Goal: Transaction & Acquisition: Book appointment/travel/reservation

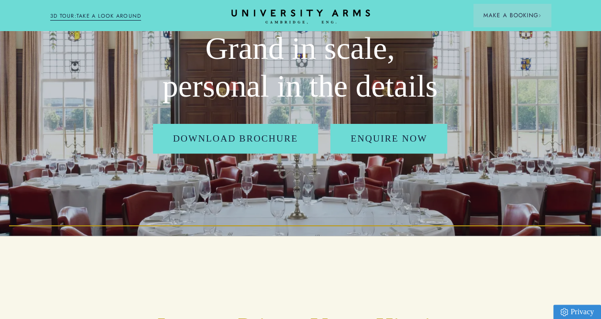
scroll to position [0, 7]
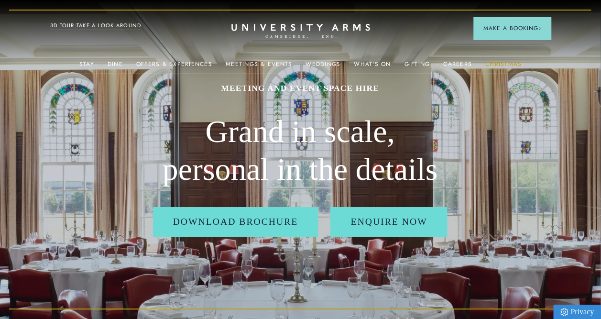
click at [497, 64] on link "Christmas" at bounding box center [503, 67] width 36 height 12
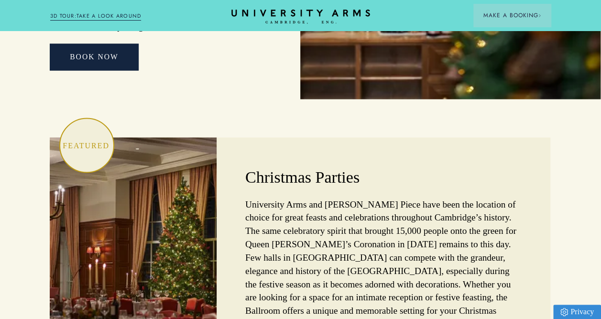
scroll to position [2605, 7]
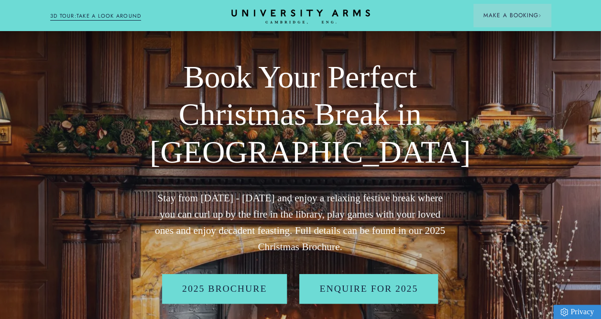
scroll to position [0, 7]
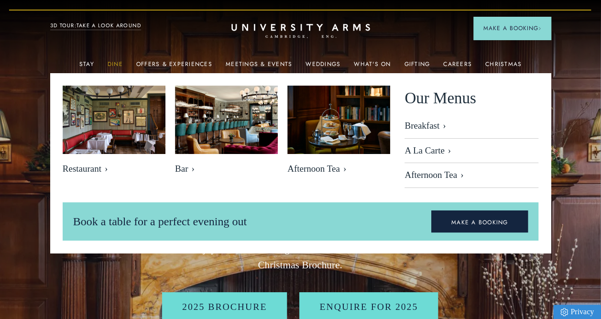
click at [119, 64] on link "Dine" at bounding box center [115, 67] width 15 height 12
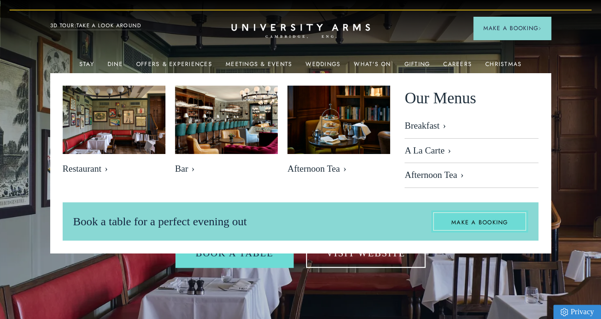
click at [484, 218] on link "MAKE A BOOKING" at bounding box center [479, 221] width 97 height 22
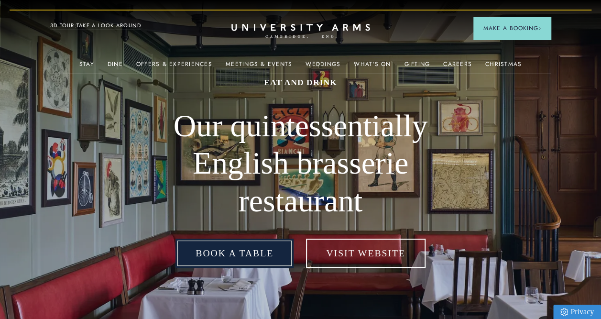
click at [247, 256] on link "Book a table" at bounding box center [234, 253] width 118 height 30
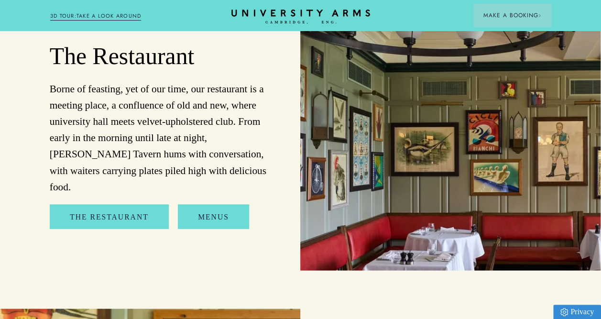
scroll to position [888, 7]
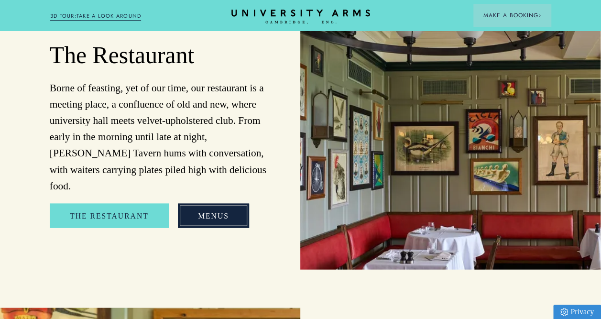
click at [209, 215] on link "Menus" at bounding box center [213, 215] width 71 height 24
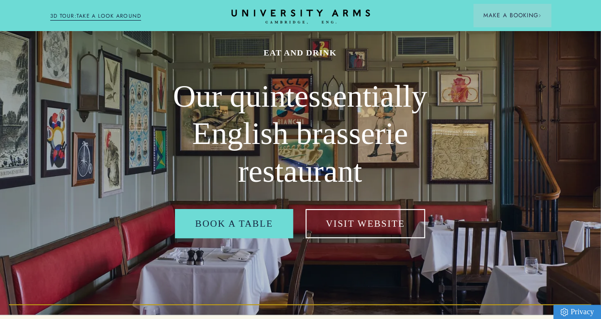
scroll to position [0, 7]
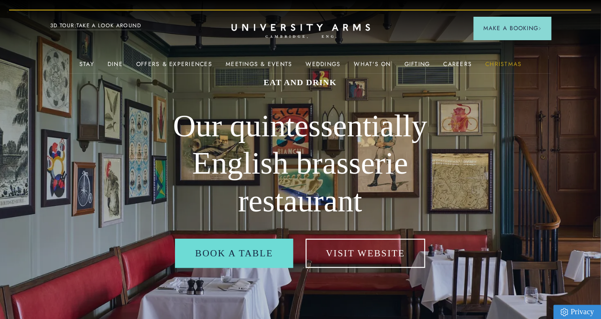
click at [498, 62] on link "Christmas" at bounding box center [503, 67] width 36 height 12
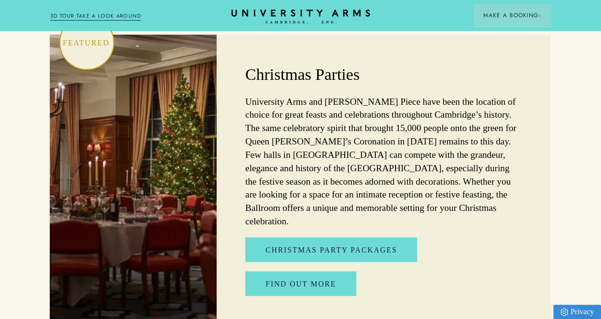
scroll to position [2703, 7]
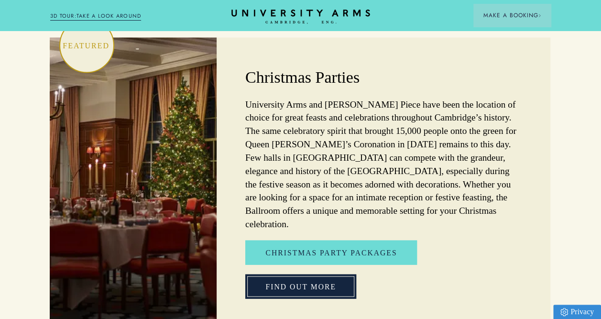
click at [314, 274] on link "Find out More" at bounding box center [300, 286] width 111 height 24
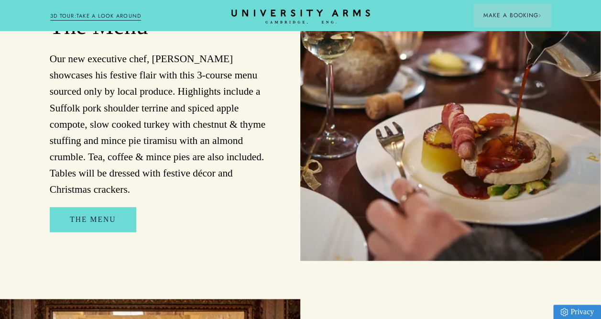
scroll to position [652, 7]
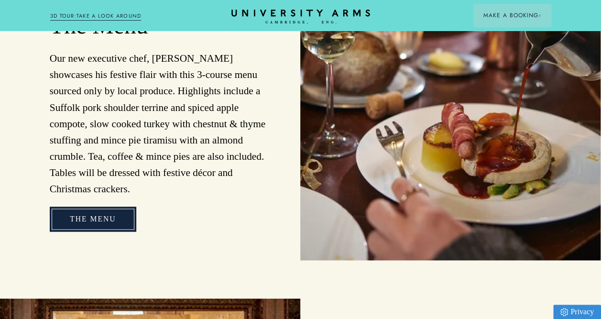
click at [100, 206] on link "The Menu" at bounding box center [93, 218] width 86 height 24
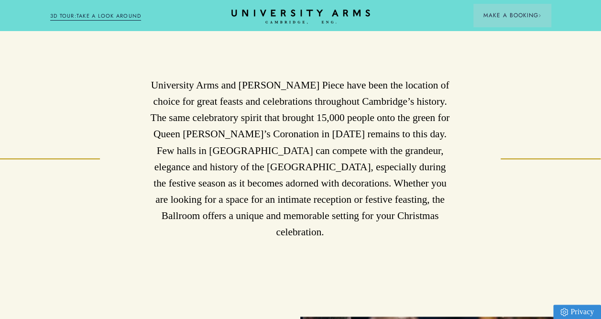
scroll to position [318, 7]
